Goal: Find specific page/section

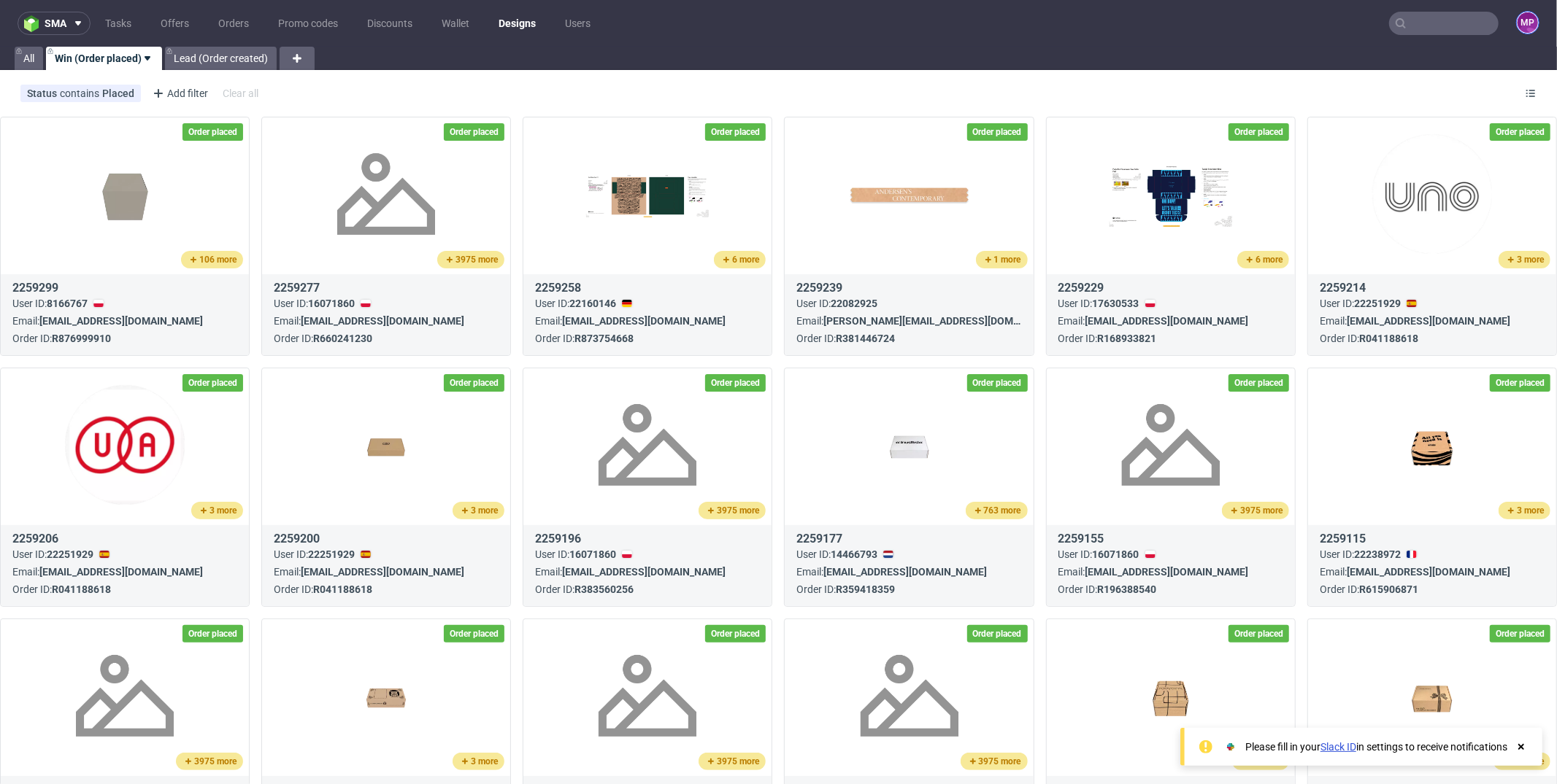
click at [1518, 26] on figcaption "MP" at bounding box center [1528, 23] width 20 height 20
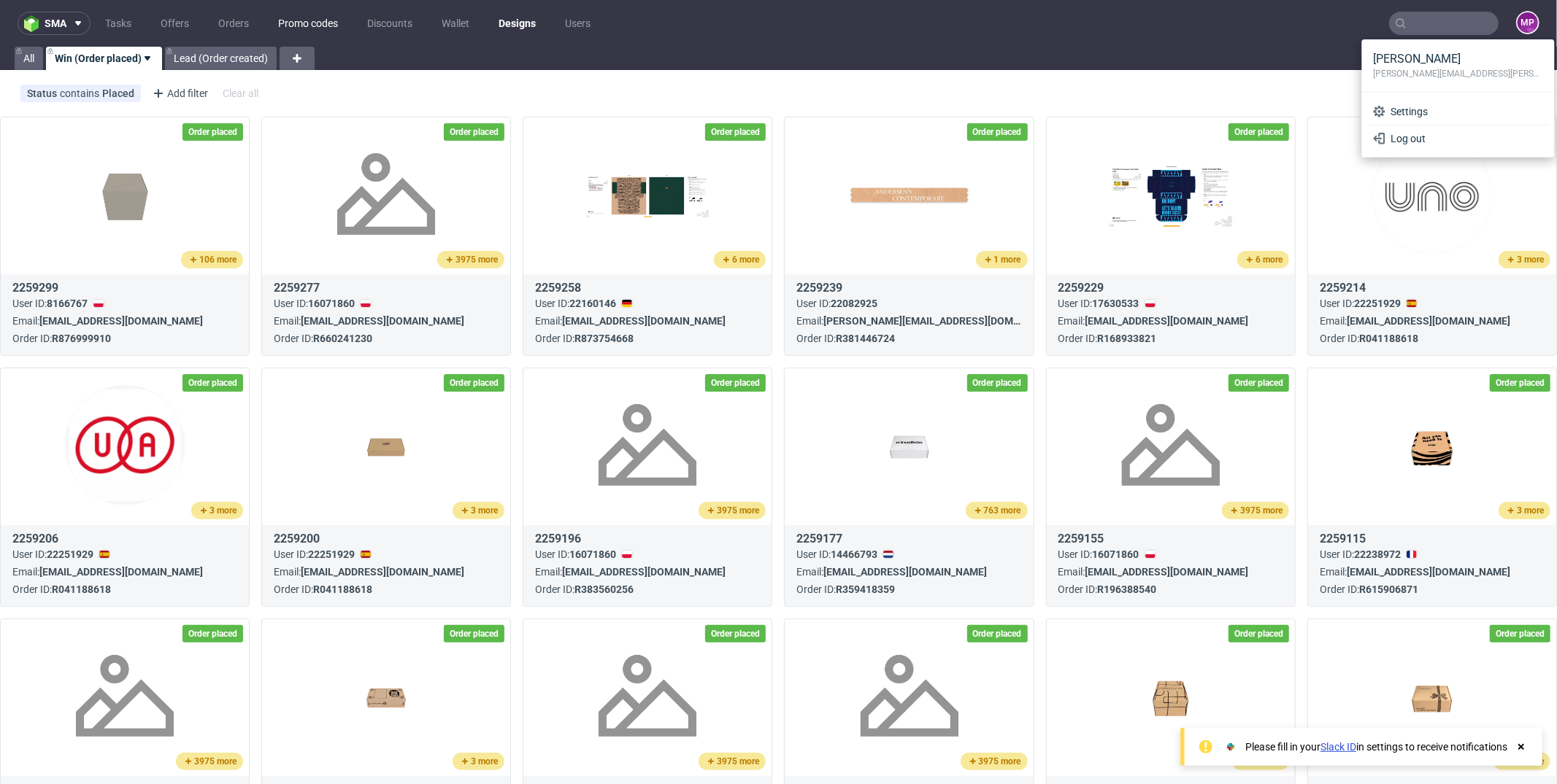
click at [321, 22] on link "Promo codes" at bounding box center [307, 24] width 77 height 24
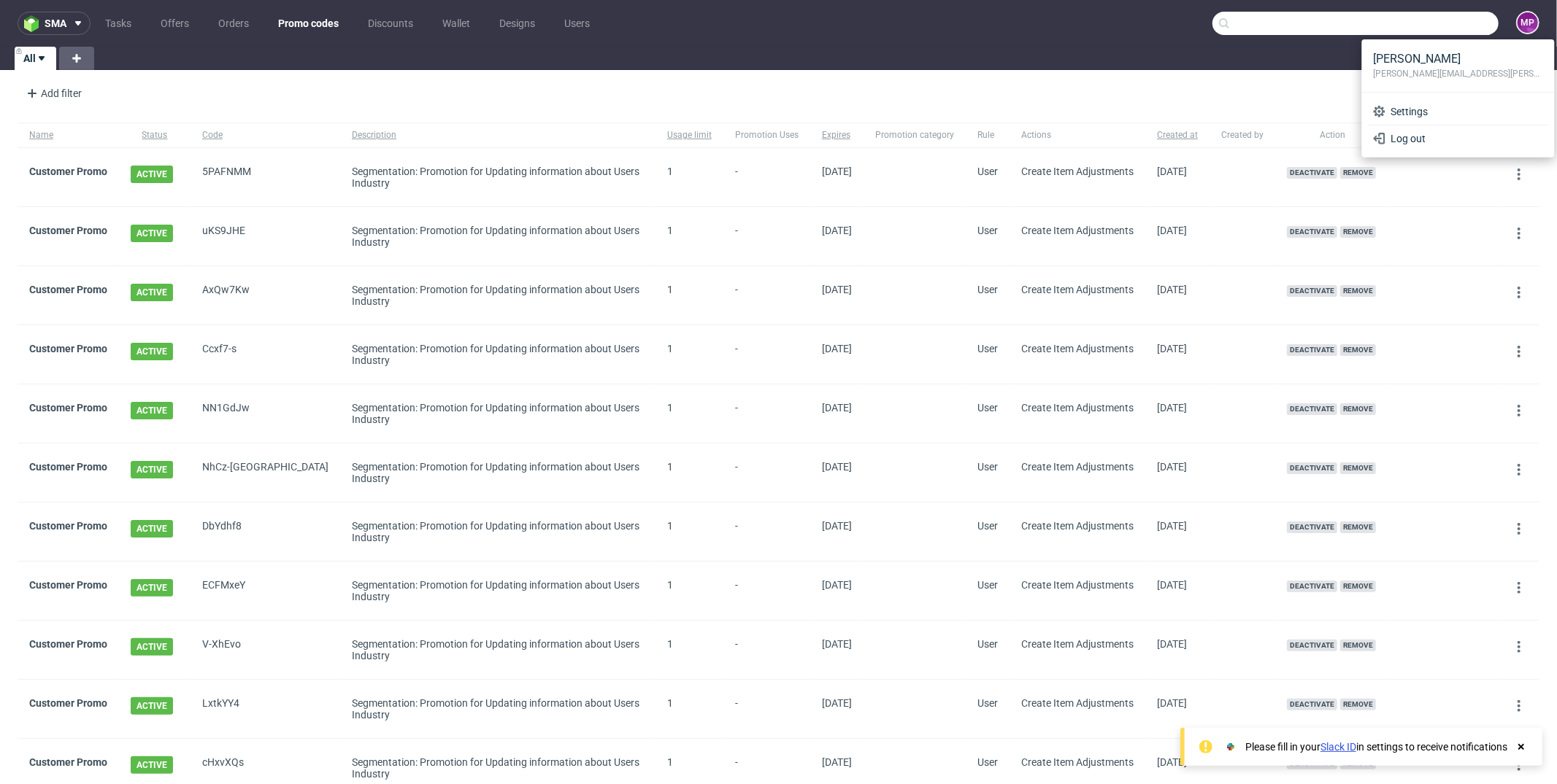
click at [1420, 24] on input "text" at bounding box center [1355, 24] width 286 height 24
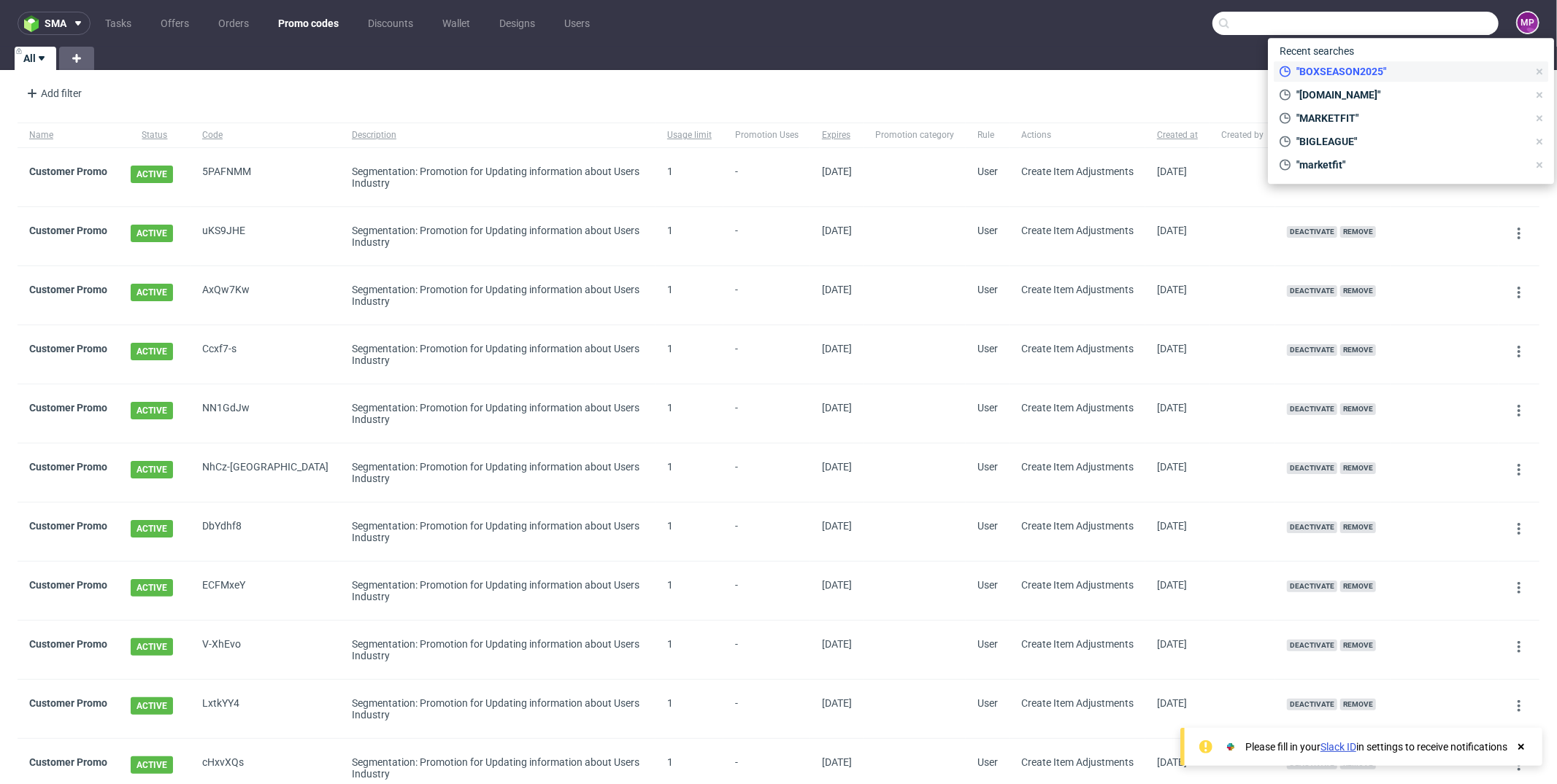
click at [1357, 75] on span ""BOXSEASON2025"" at bounding box center [1408, 71] width 237 height 14
type input "BOXSEASON2025"
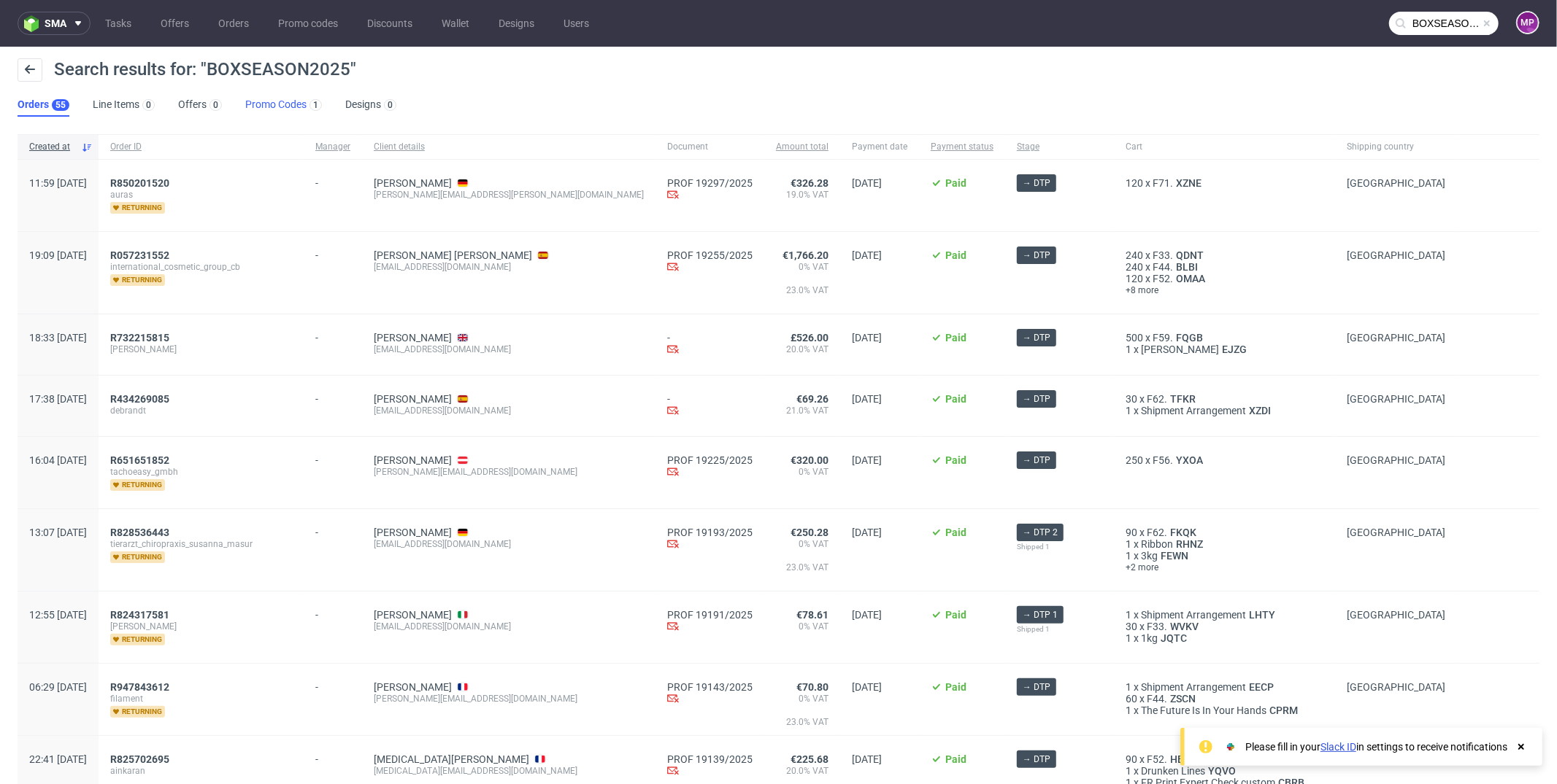
click at [284, 104] on link "Promo Codes 1" at bounding box center [284, 105] width 76 height 24
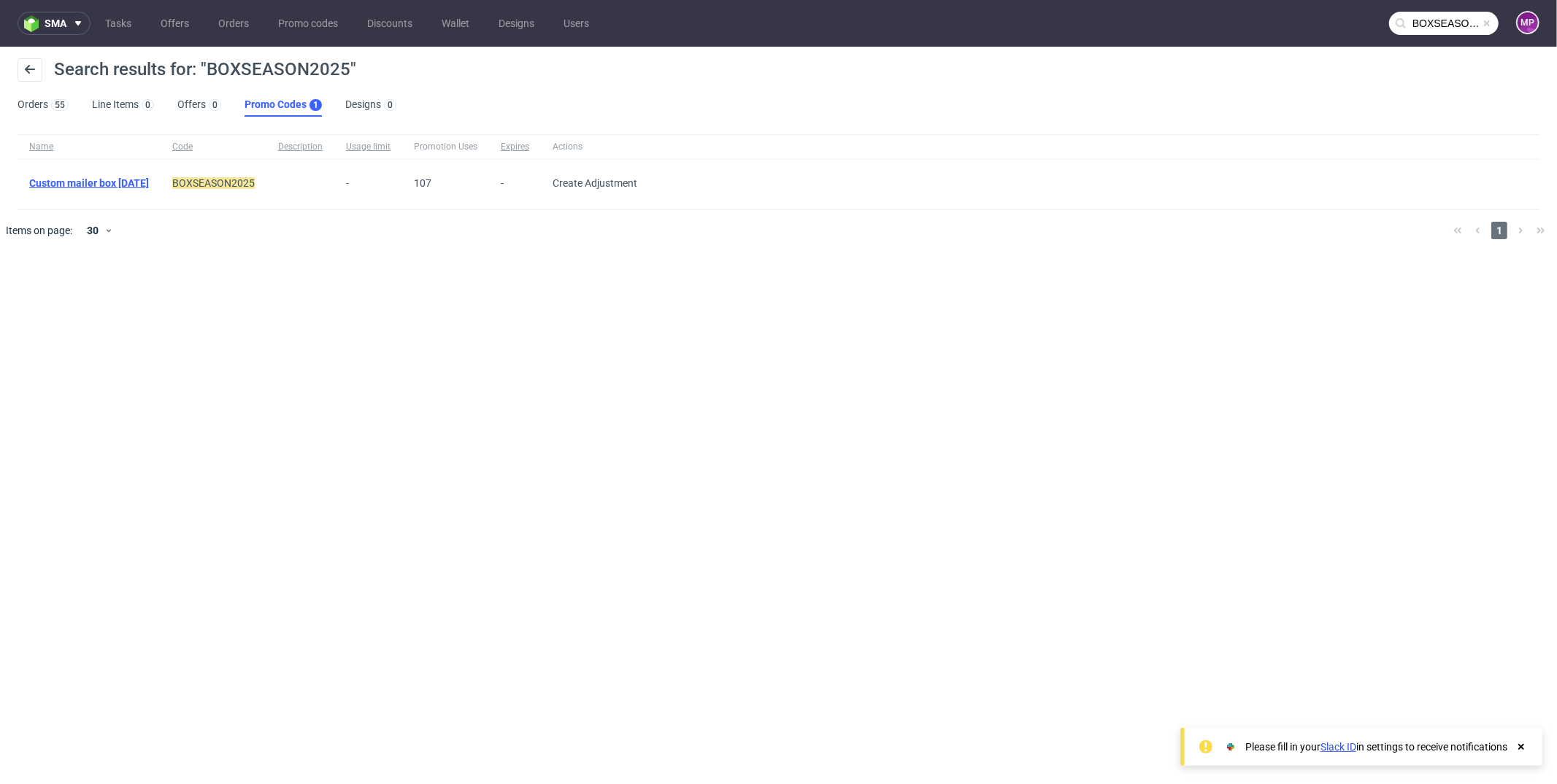
click at [149, 177] on link "Custom mailer box [DATE]" at bounding box center [88, 183] width 120 height 12
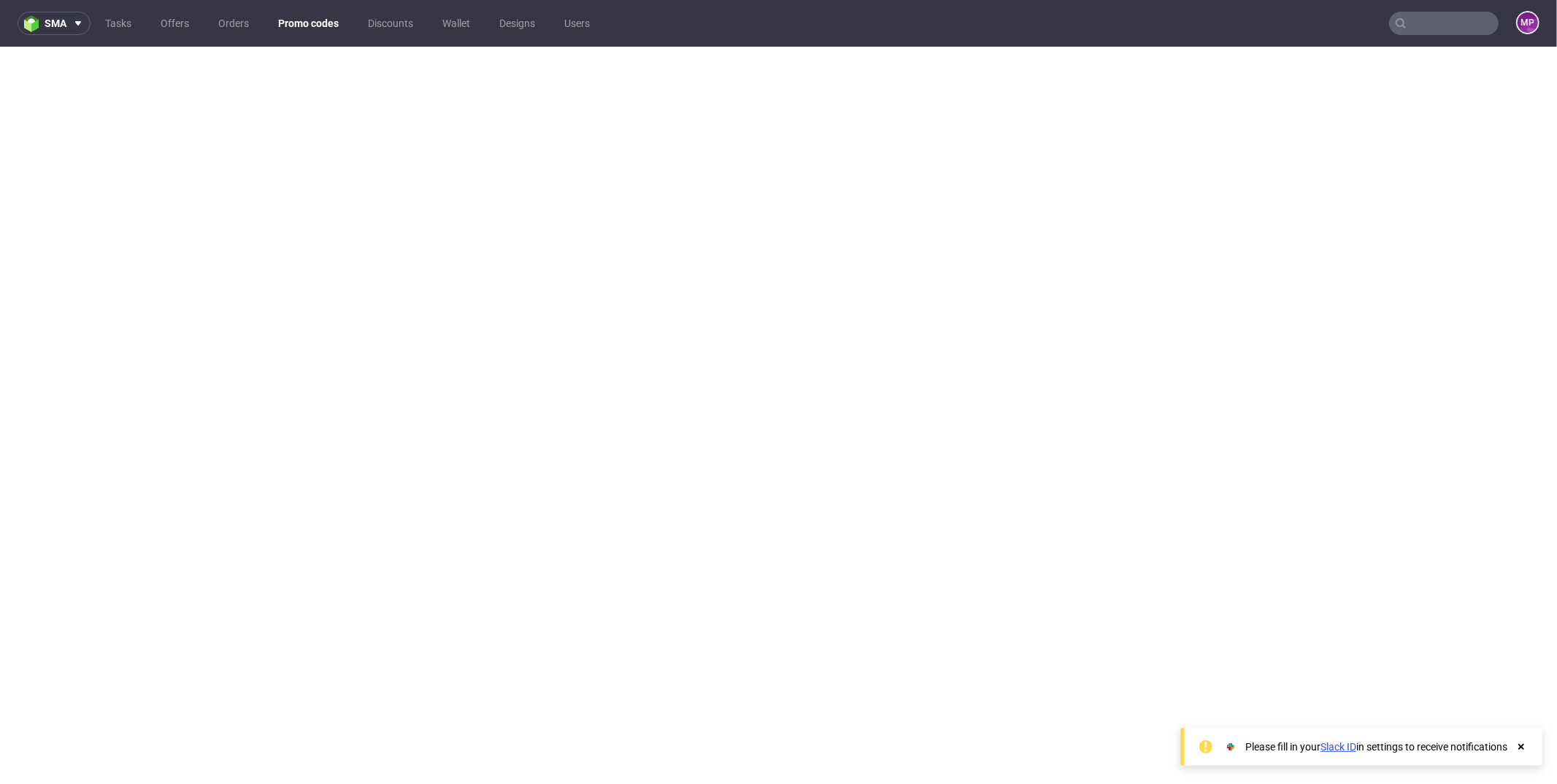
scroll to position [3, 0]
